Goal: Task Accomplishment & Management: Use online tool/utility

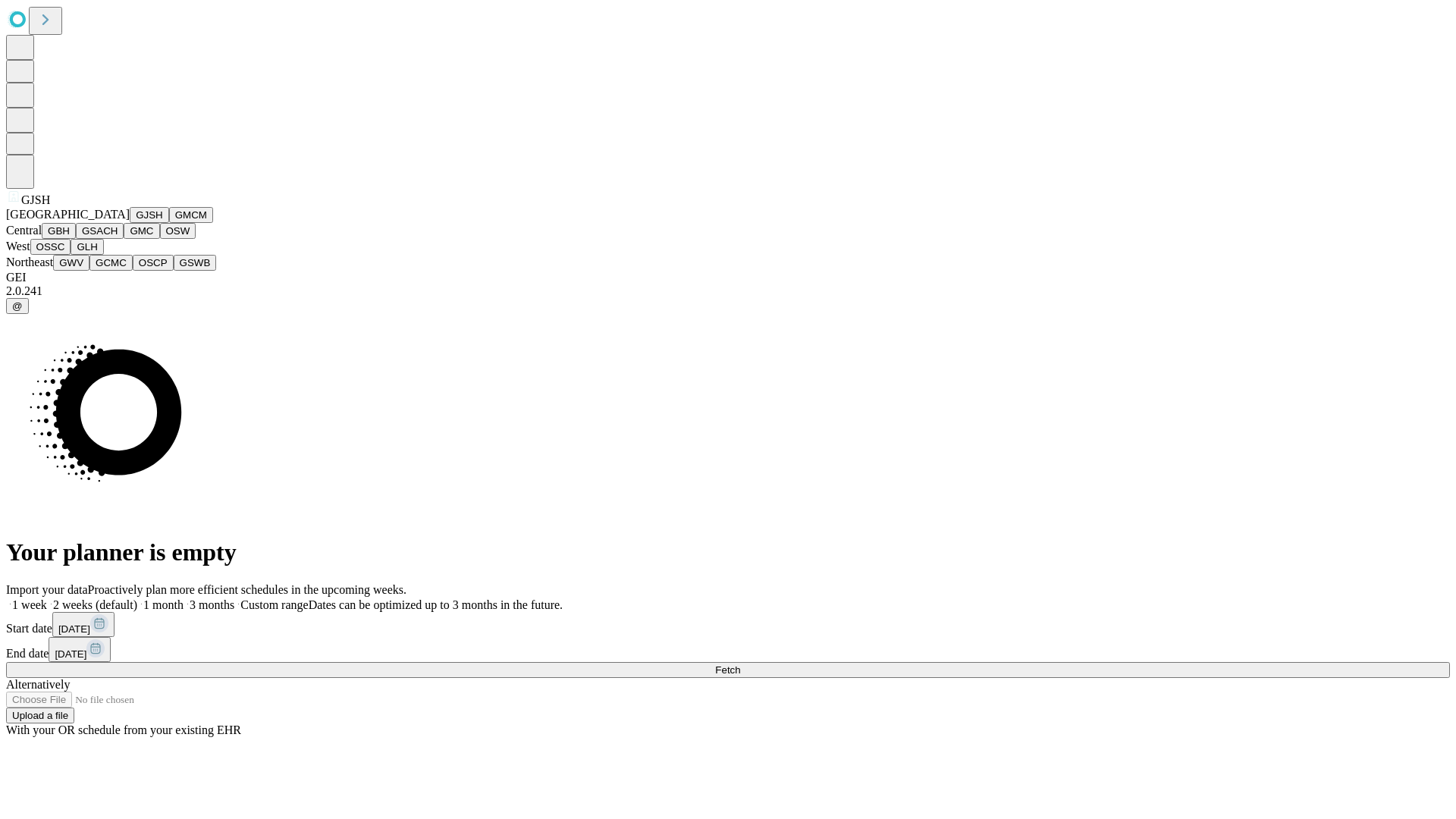
click at [130, 223] on button "GJSH" at bounding box center [149, 214] width 39 height 16
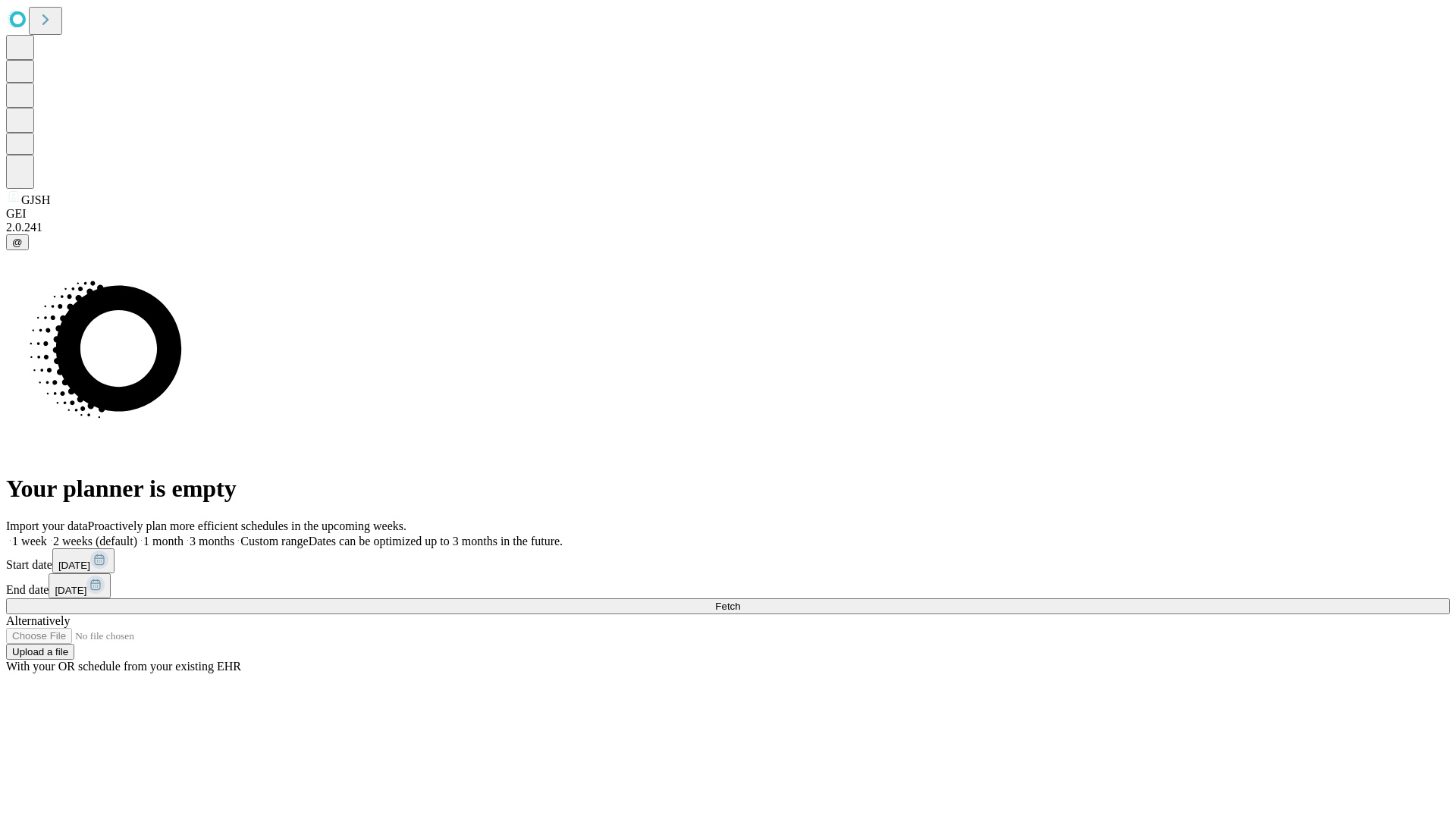
click at [47, 534] on label "1 week" at bounding box center [27, 540] width 41 height 13
click at [740, 600] on span "Fetch" at bounding box center [728, 605] width 25 height 11
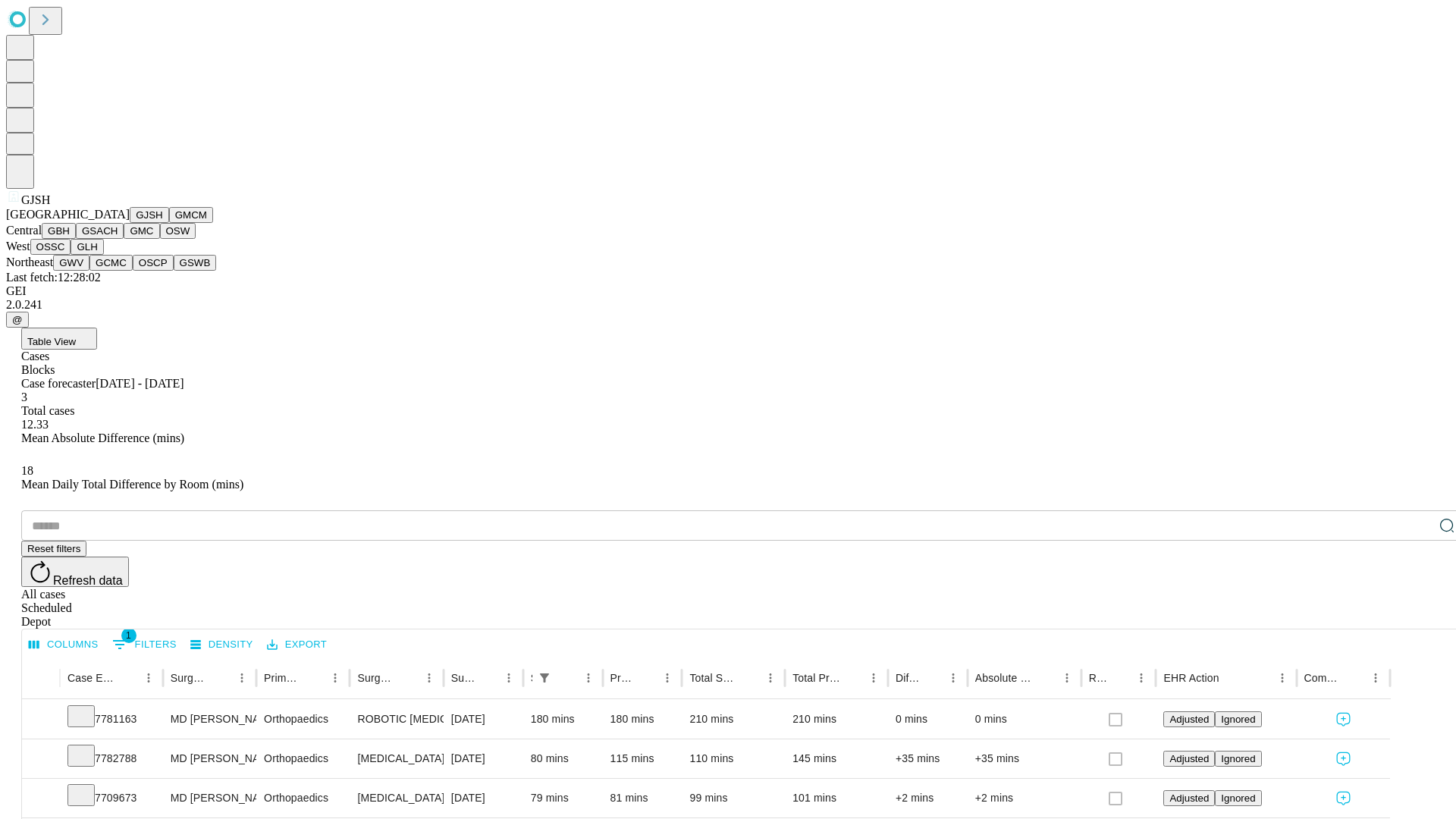
click at [169, 223] on button "GMCM" at bounding box center [190, 214] width 44 height 16
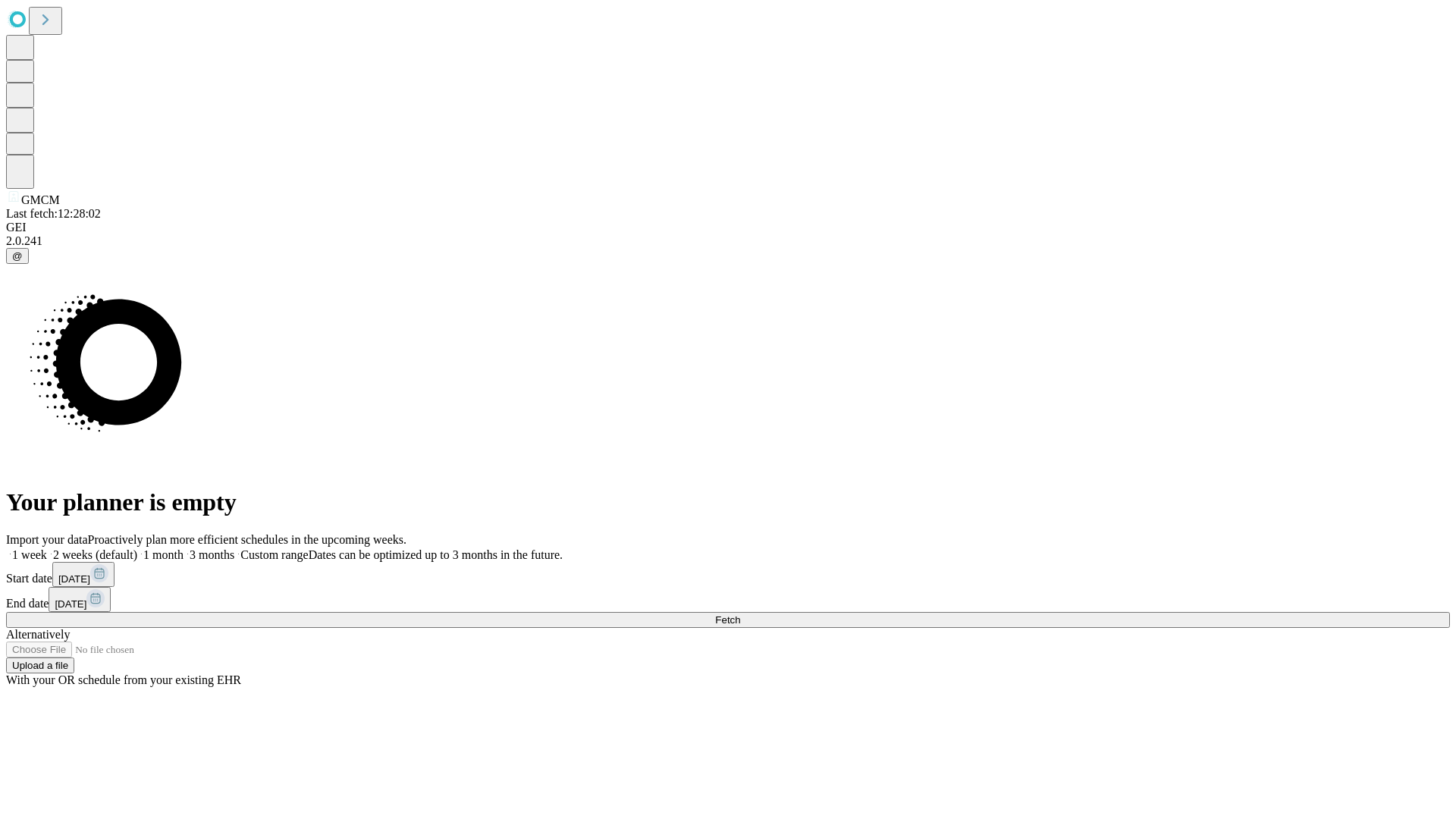
click at [740, 614] on span "Fetch" at bounding box center [728, 619] width 25 height 11
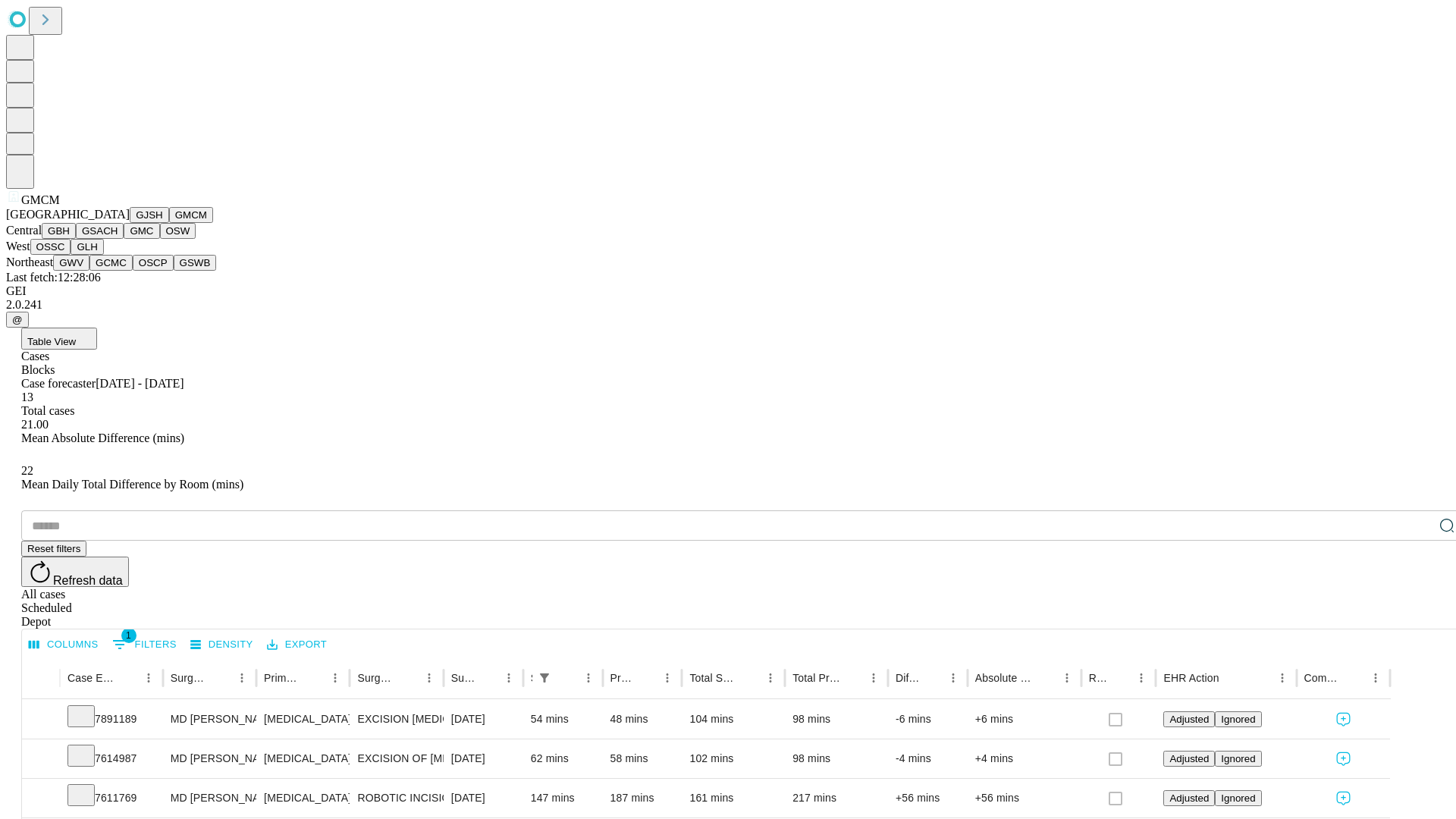
click at [76, 238] on button "GBH" at bounding box center [59, 231] width 34 height 16
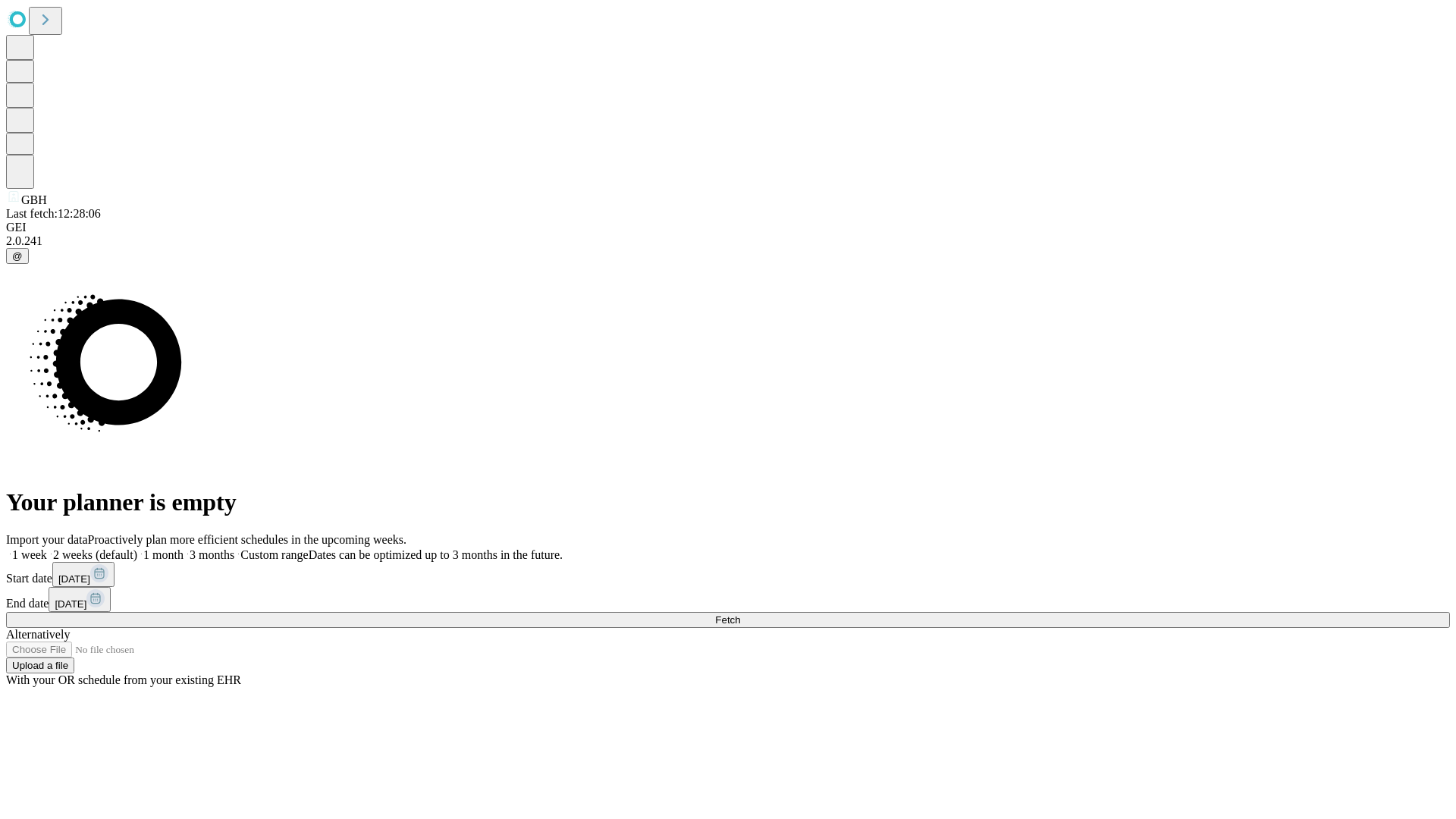
click at [47, 548] on label "1 week" at bounding box center [27, 554] width 41 height 13
click at [740, 614] on span "Fetch" at bounding box center [728, 619] width 25 height 11
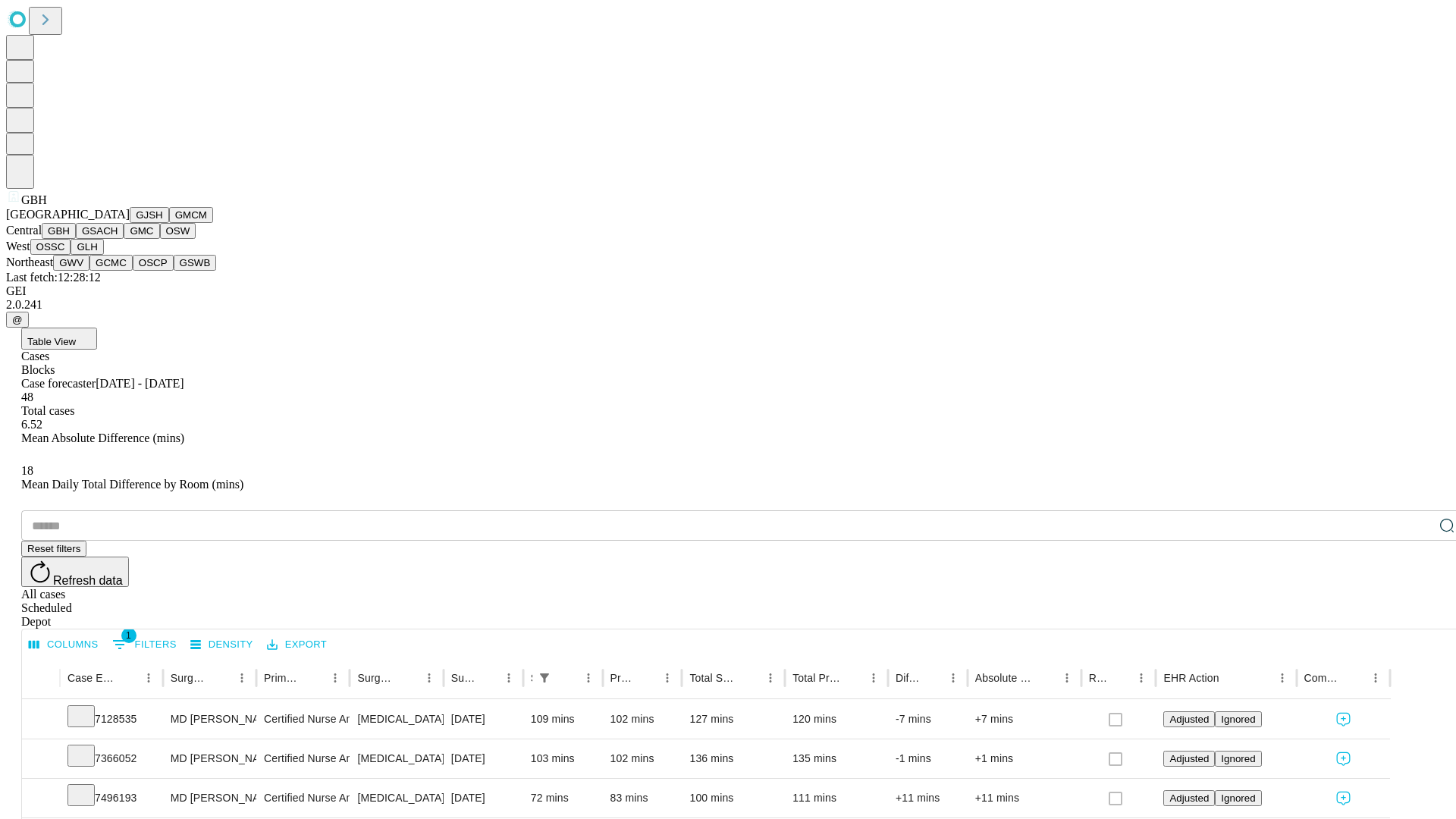
click at [118, 238] on button "GSACH" at bounding box center [100, 231] width 48 height 16
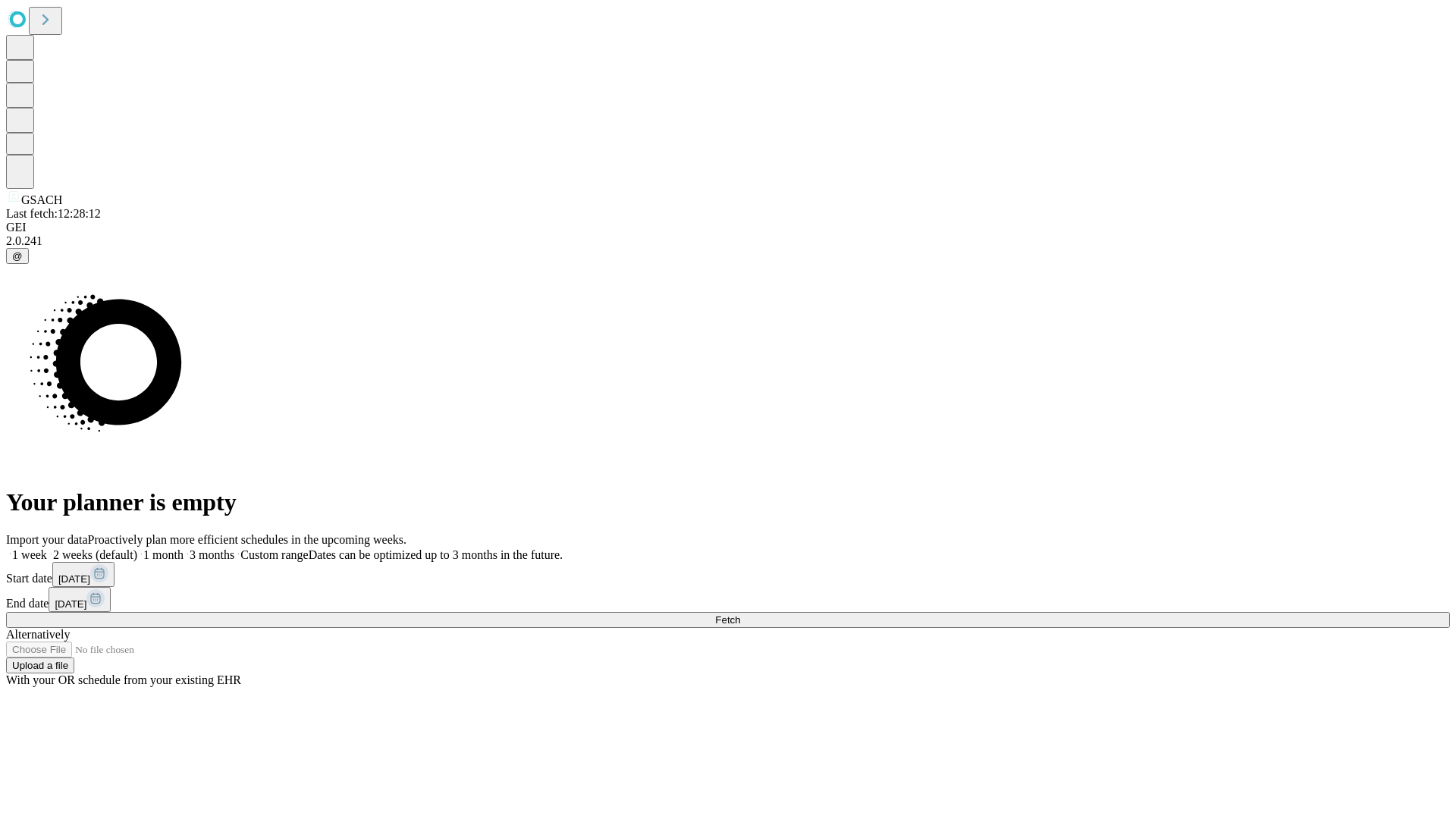
click at [47, 548] on label "1 week" at bounding box center [27, 554] width 41 height 13
click at [740, 614] on span "Fetch" at bounding box center [728, 619] width 25 height 11
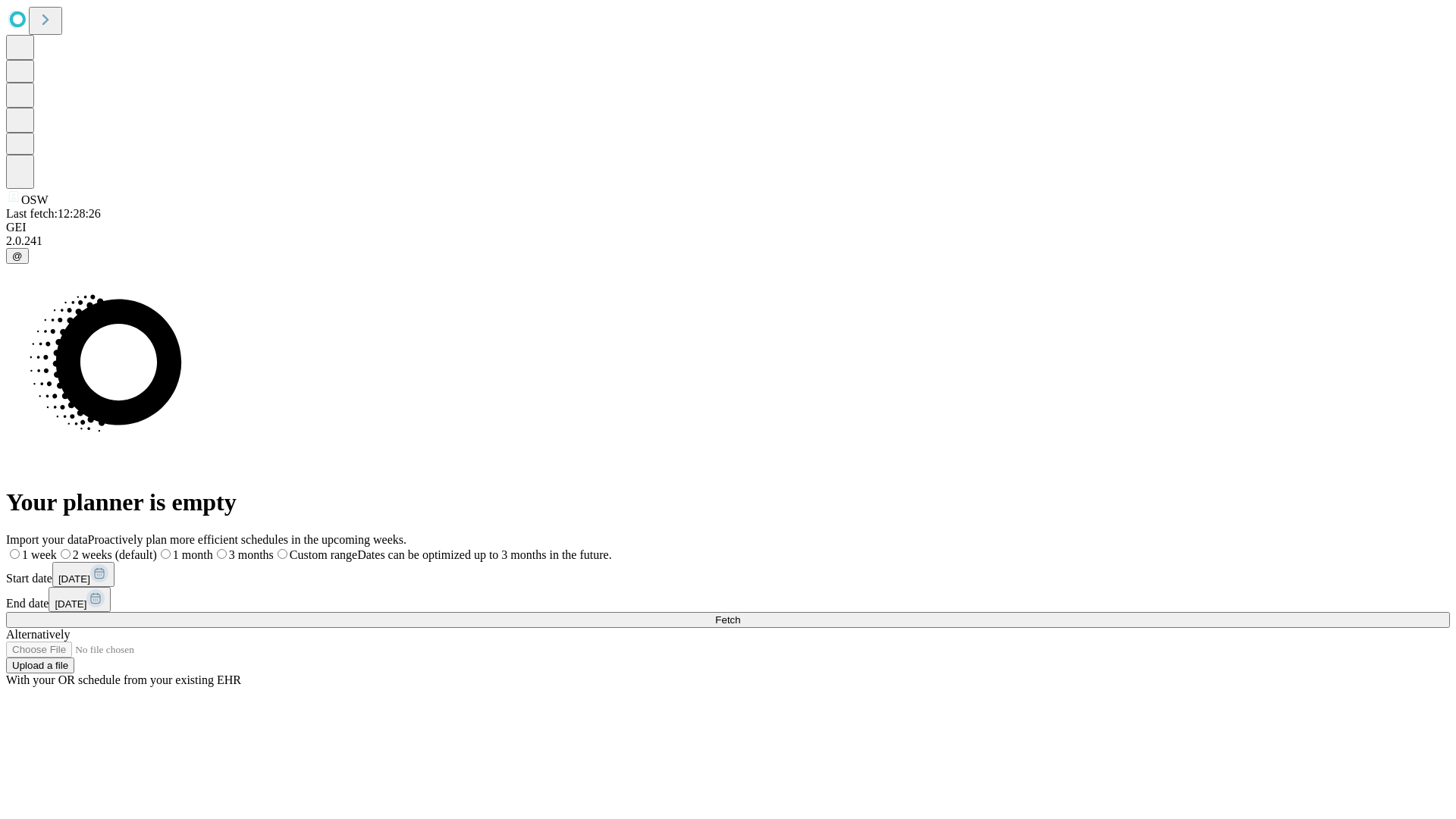
click at [740, 614] on span "Fetch" at bounding box center [728, 619] width 25 height 11
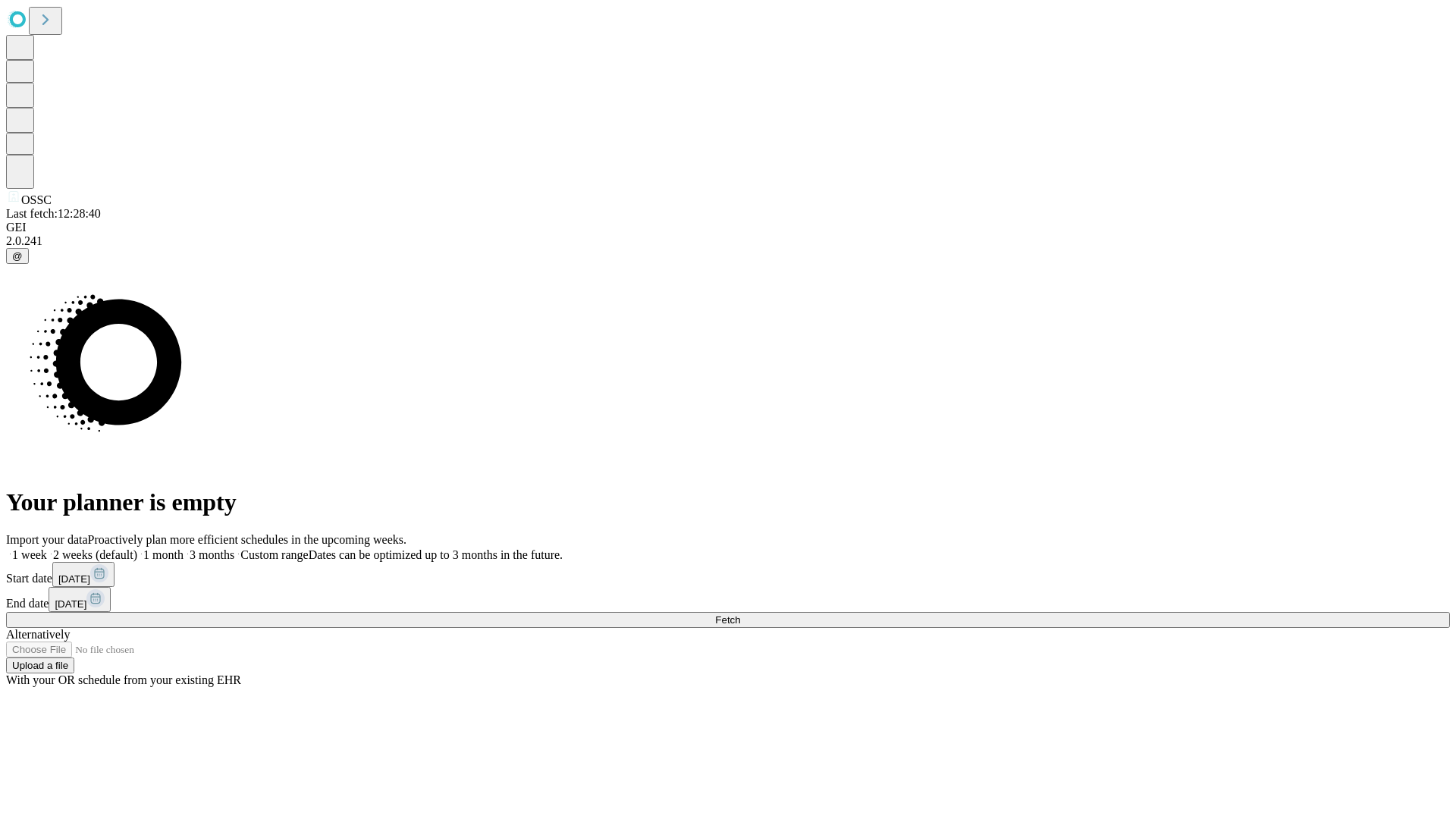
click at [47, 548] on label "1 week" at bounding box center [27, 554] width 41 height 13
click at [740, 614] on span "Fetch" at bounding box center [728, 619] width 25 height 11
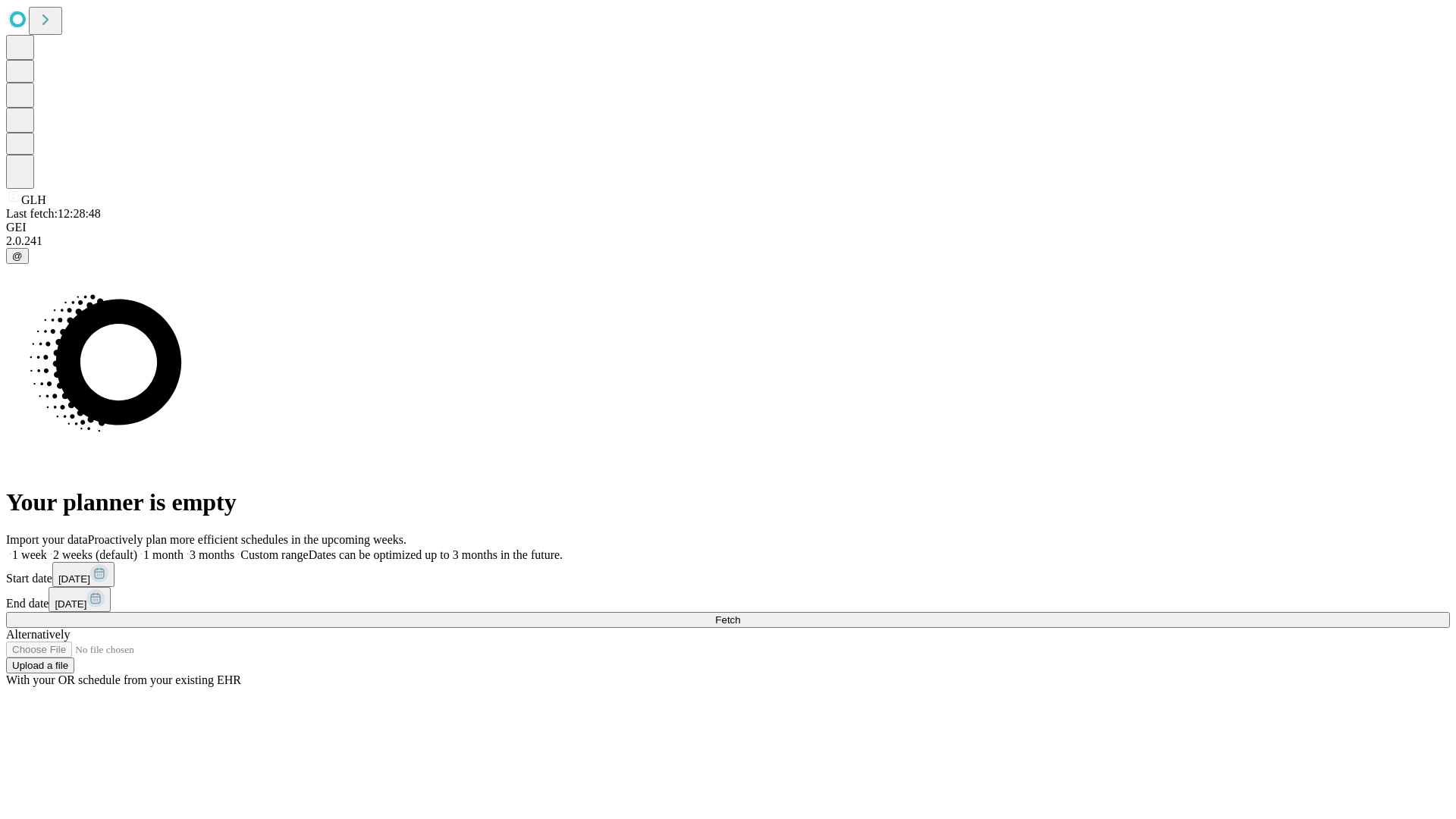
click at [47, 548] on label "1 week" at bounding box center [27, 554] width 41 height 13
click at [740, 614] on span "Fetch" at bounding box center [728, 619] width 25 height 11
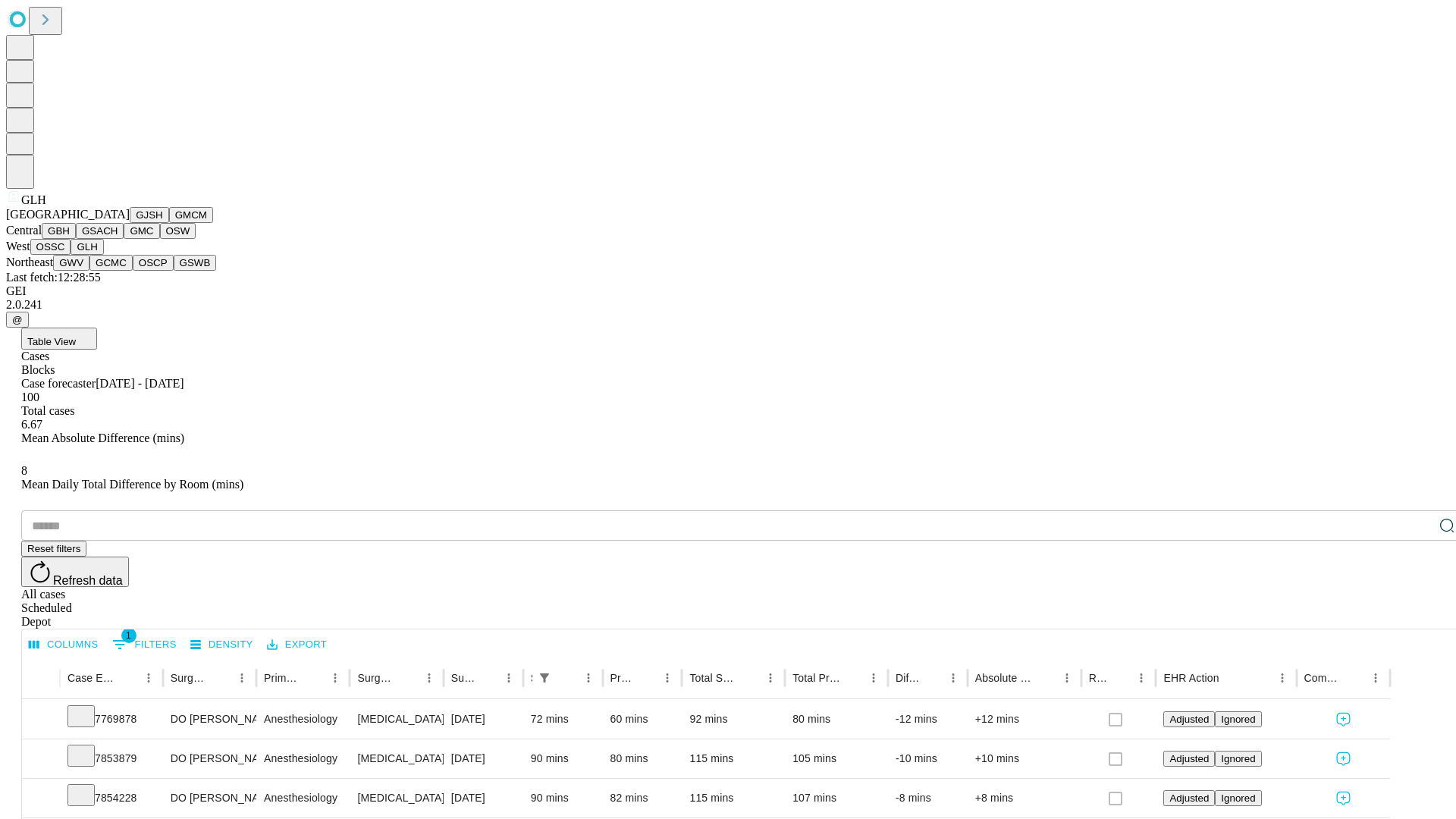
click at [89, 271] on button "GWV" at bounding box center [71, 262] width 36 height 16
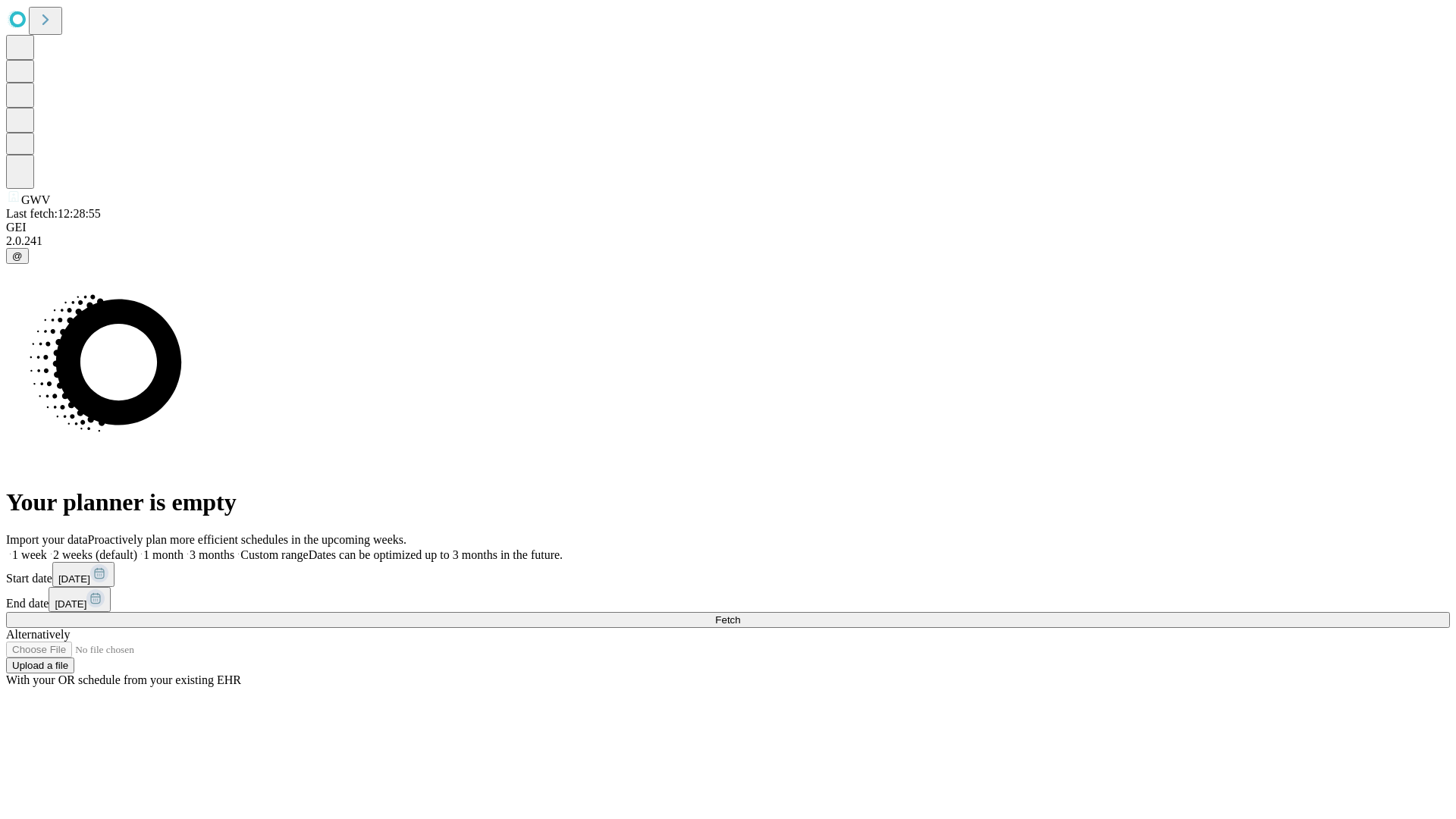
click at [47, 548] on label "1 week" at bounding box center [27, 554] width 41 height 13
click at [740, 614] on span "Fetch" at bounding box center [728, 619] width 25 height 11
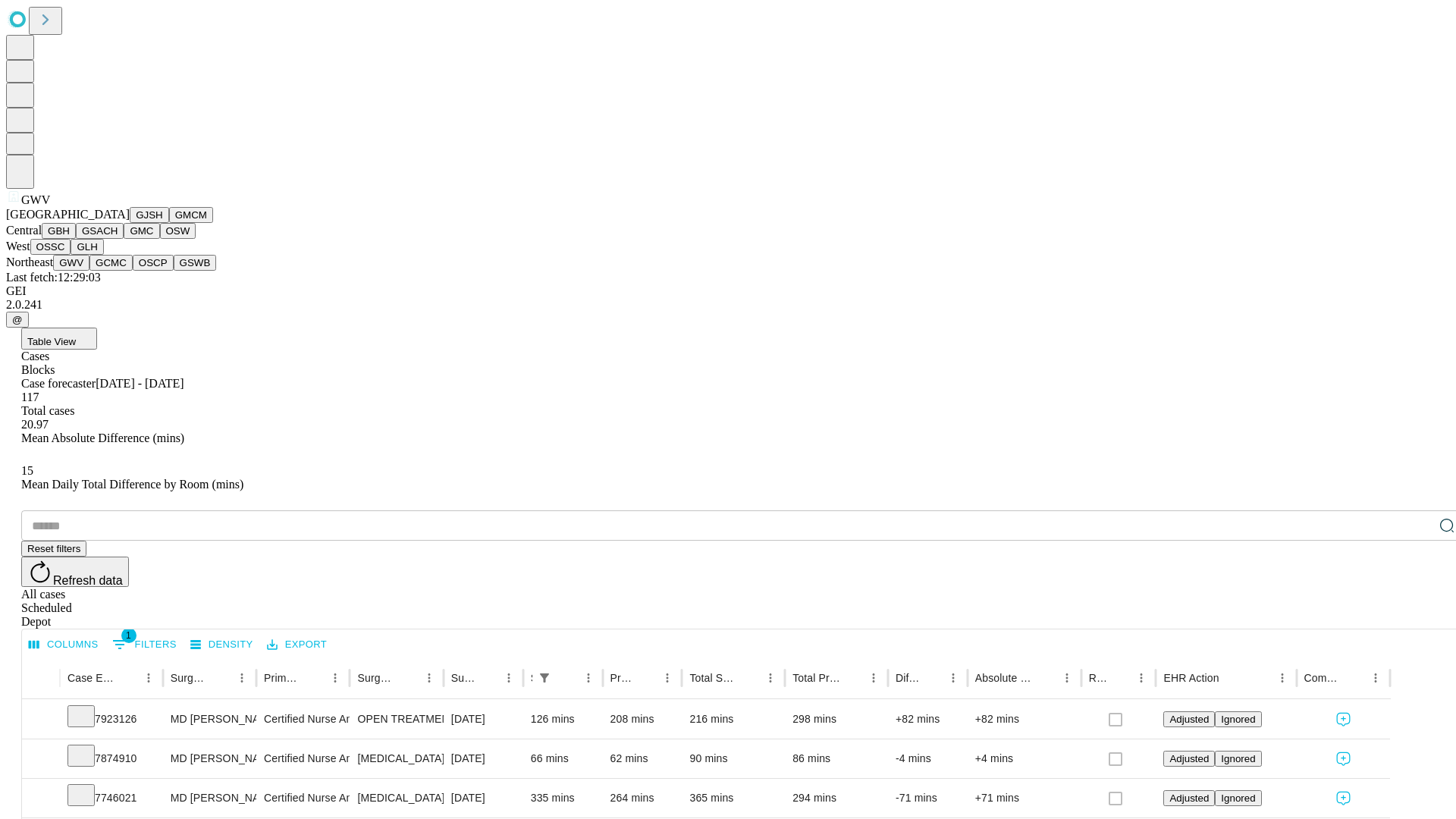
click at [118, 271] on button "GCMC" at bounding box center [111, 262] width 43 height 16
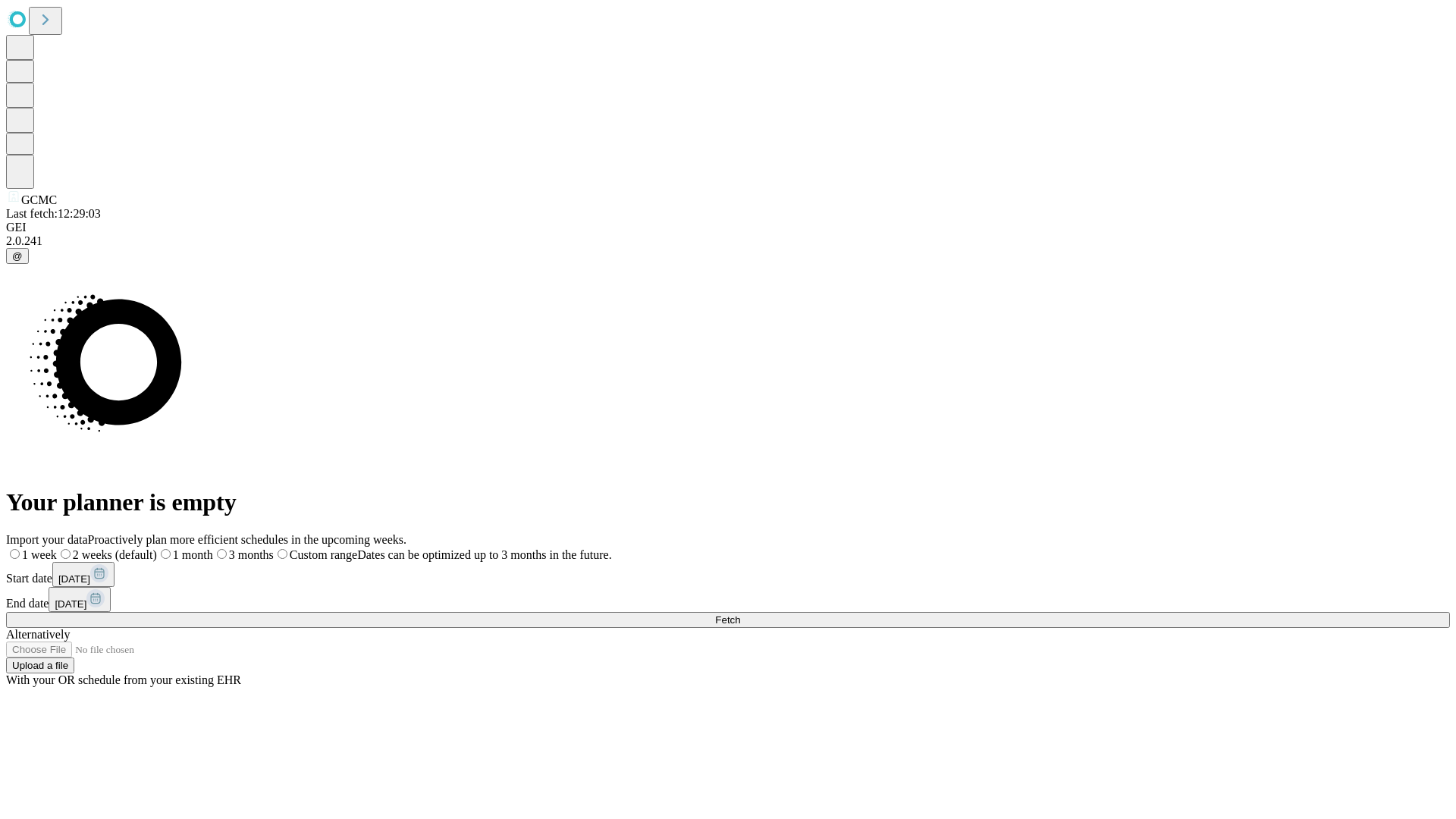
click at [57, 548] on label "1 week" at bounding box center [31, 554] width 51 height 13
click at [740, 614] on span "Fetch" at bounding box center [728, 619] width 25 height 11
click at [47, 548] on label "1 week" at bounding box center [27, 554] width 41 height 13
click at [740, 614] on span "Fetch" at bounding box center [728, 619] width 25 height 11
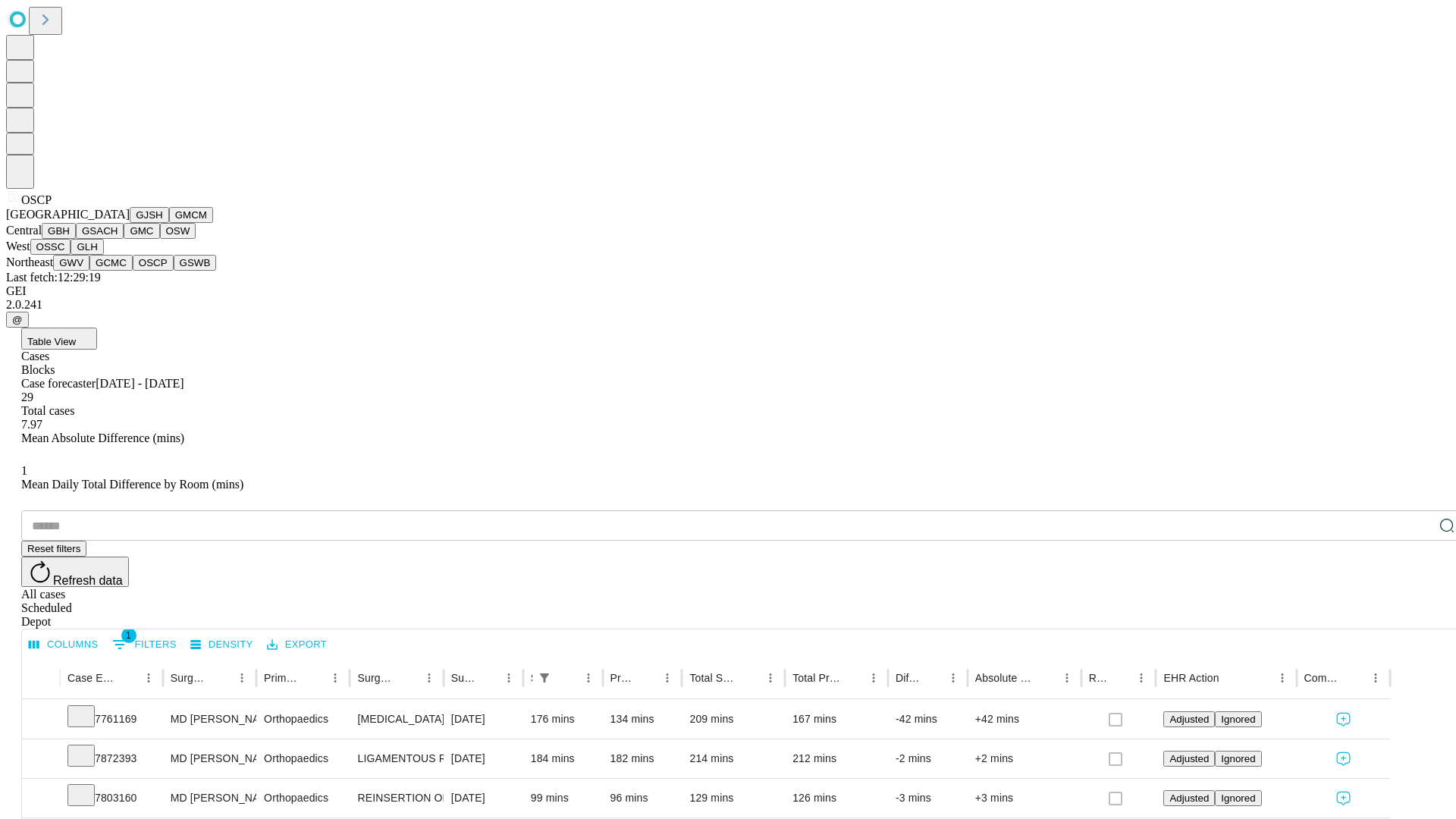
click at [173, 271] on button "GSWB" at bounding box center [195, 262] width 43 height 16
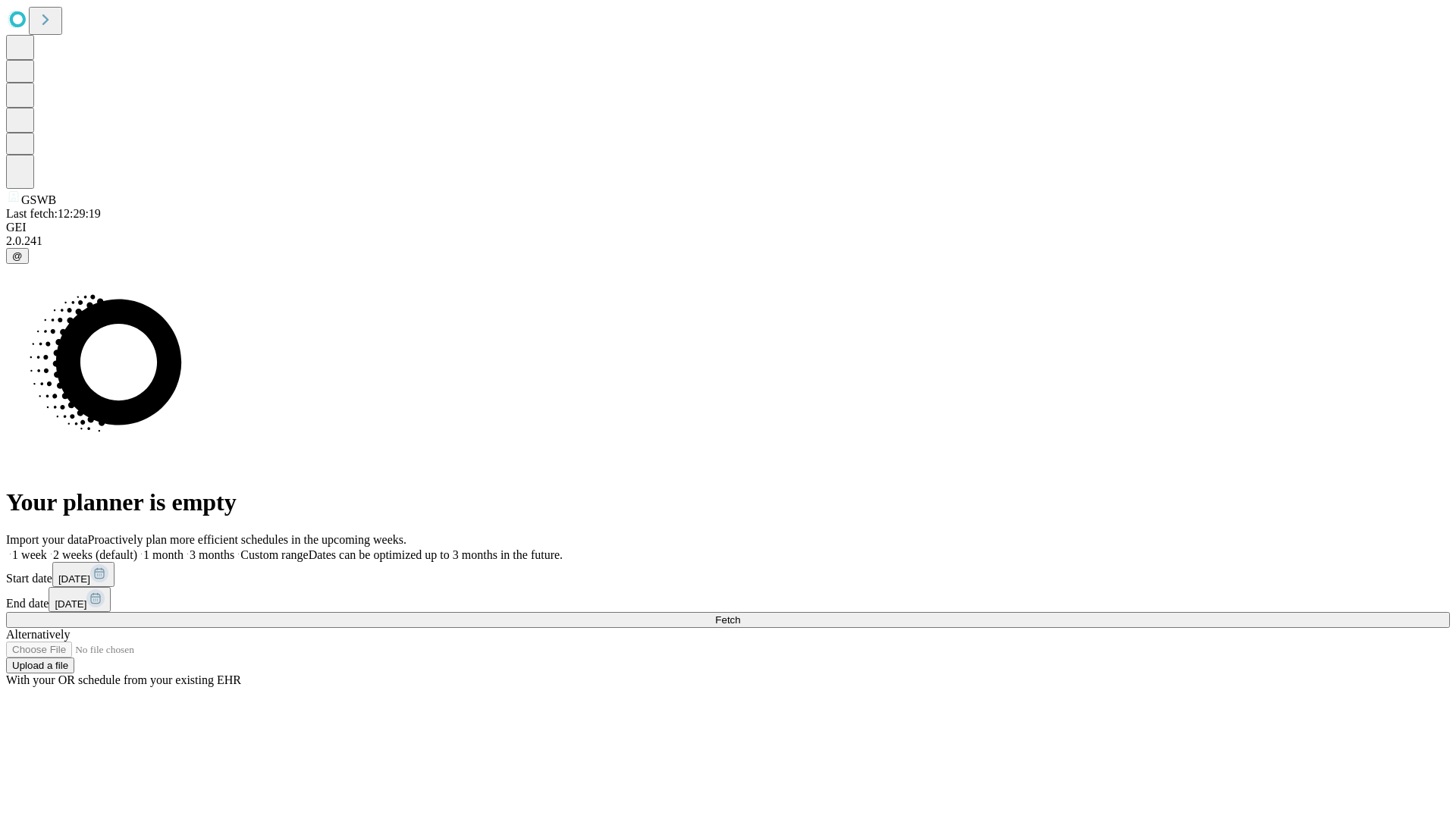
click at [47, 548] on label "1 week" at bounding box center [27, 554] width 41 height 13
click at [740, 614] on span "Fetch" at bounding box center [728, 619] width 25 height 11
